Goal: Task Accomplishment & Management: Use online tool/utility

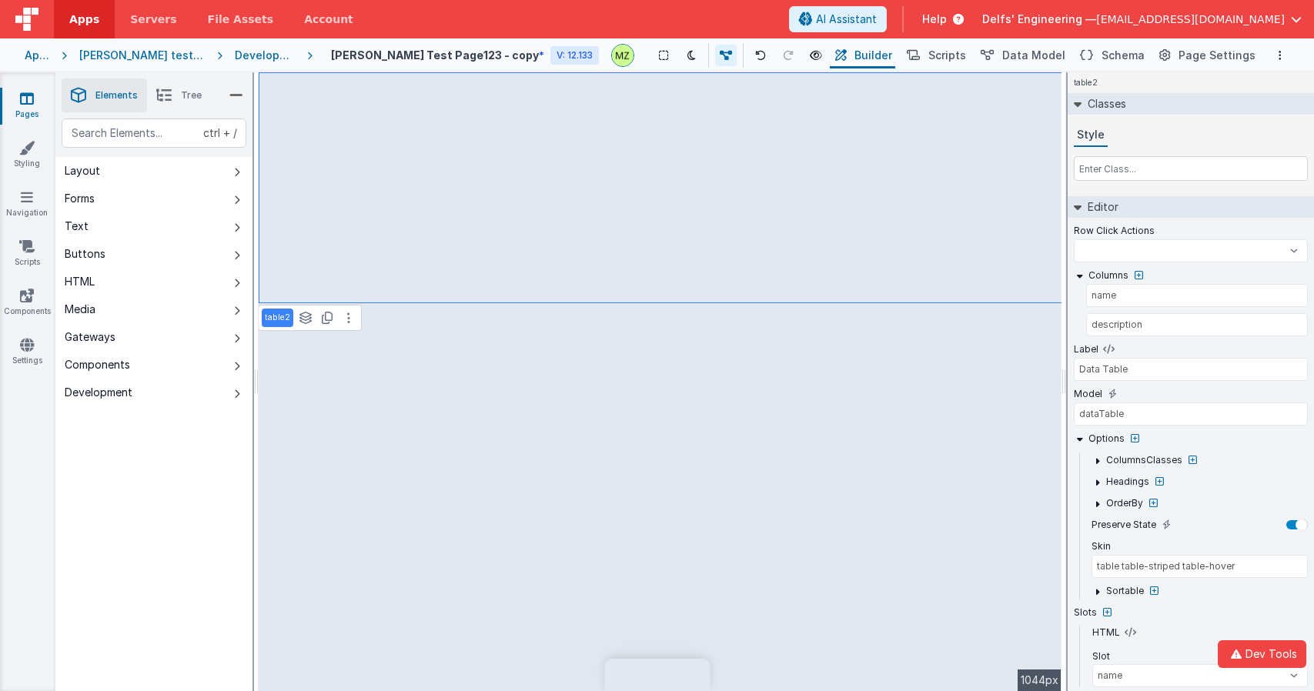
select select
select select "name"
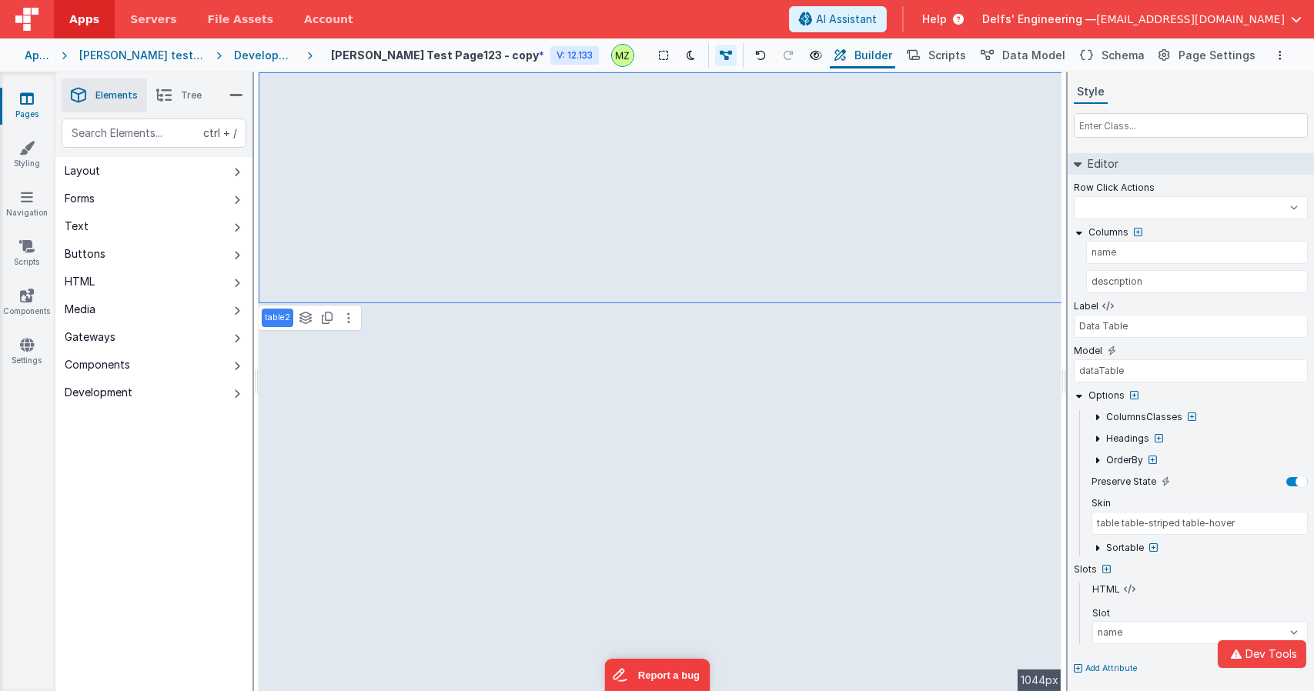
drag, startPoint x: 1195, startPoint y: 97, endPoint x: 1183, endPoint y: 92, distance: 12.4
click at [1195, 97] on div "Style" at bounding box center [1191, 92] width 234 height 23
click at [1139, 55] on span "Schema" at bounding box center [1123, 55] width 43 height 15
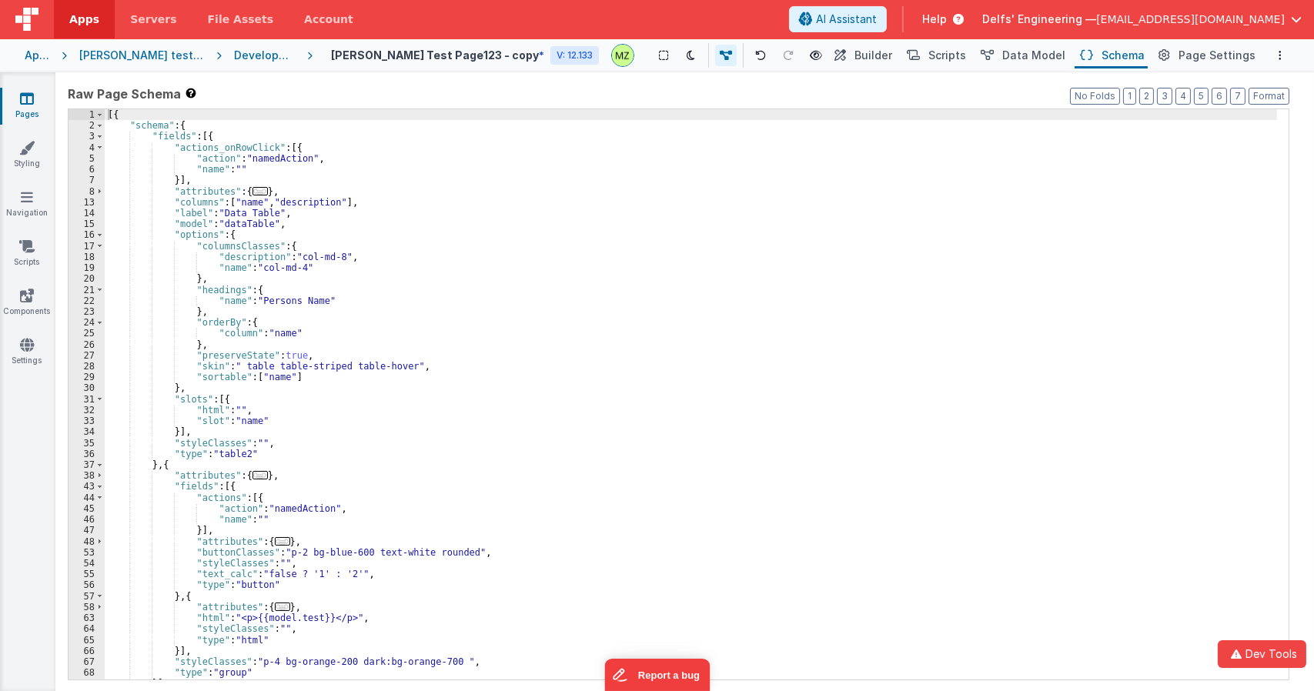
click at [542, 336] on div "[{ "schema" : { "fields" : [{ "actions_onRowClick" : [{ "action" : "namedAction…" at bounding box center [691, 405] width 1173 height 592
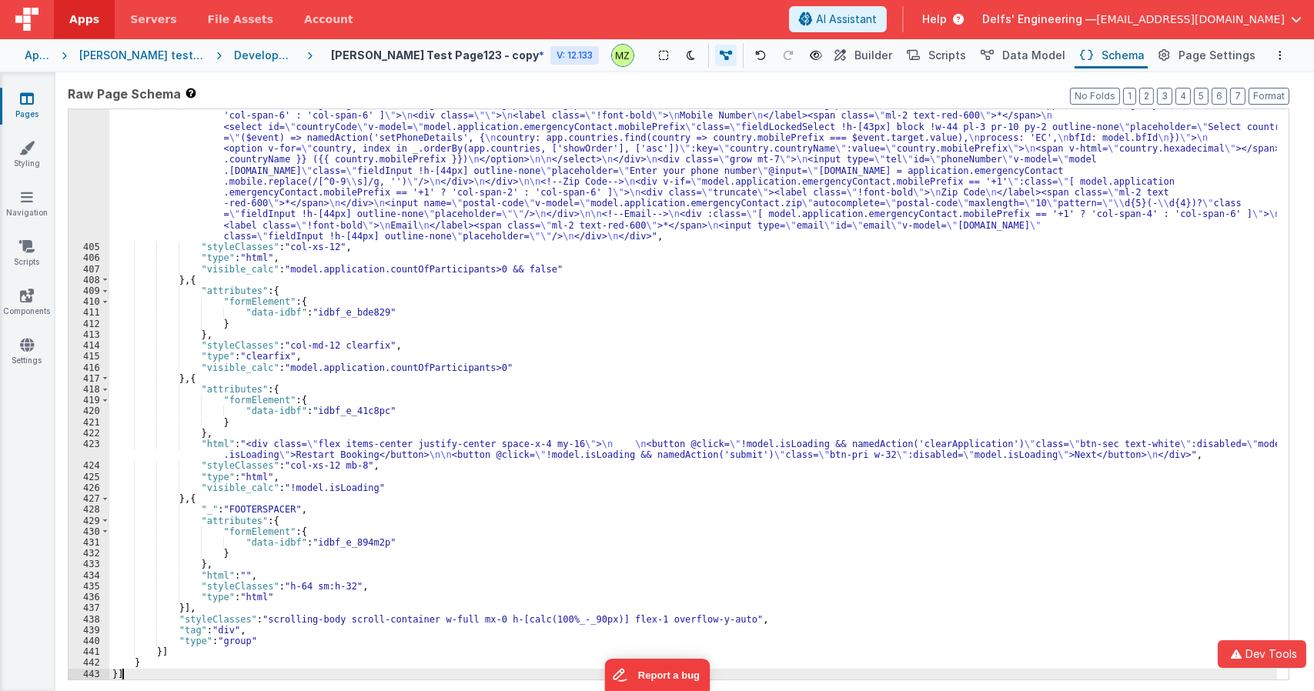
scroll to position [5495, 0]
click at [881, 55] on span "Builder" at bounding box center [874, 55] width 38 height 15
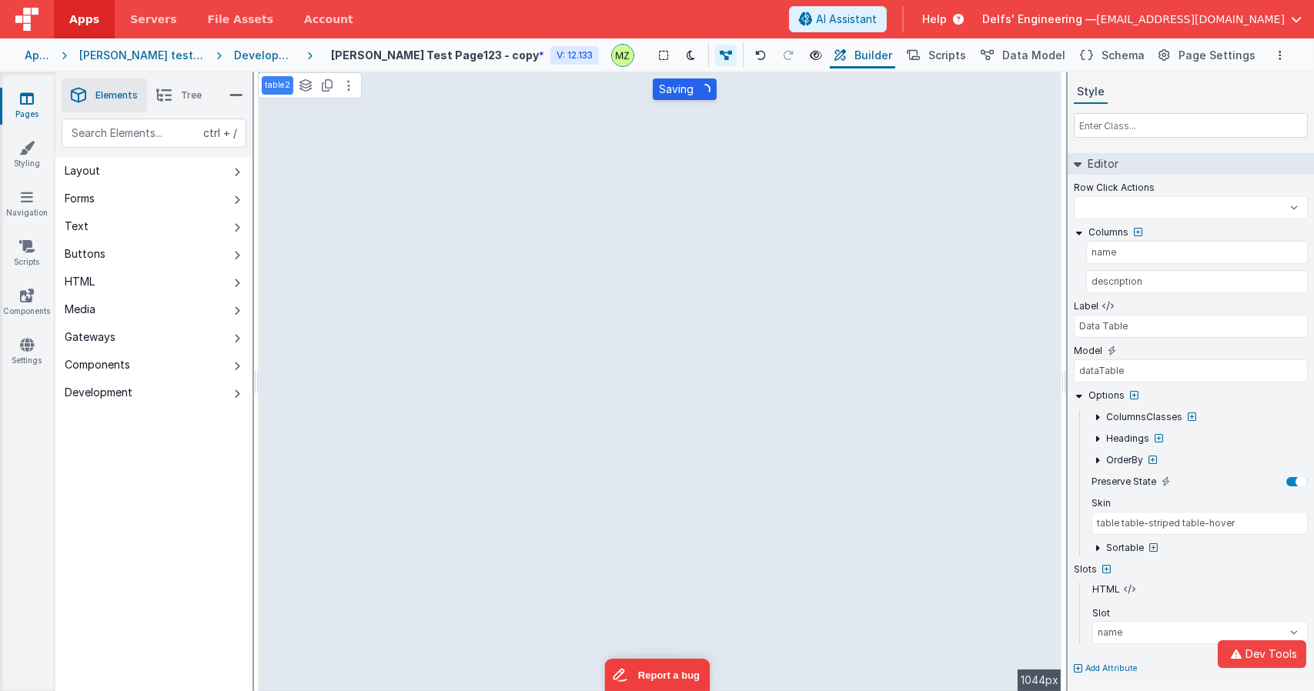
select select
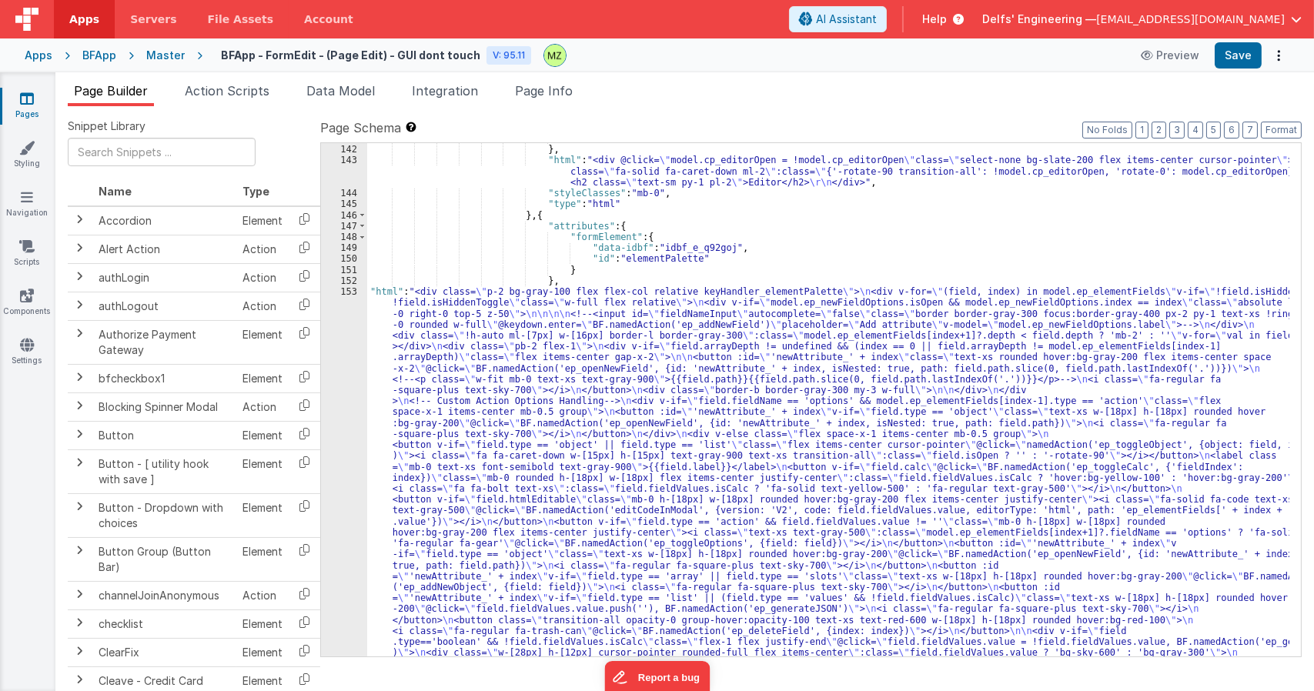
scroll to position [4017, 0]
